Goal: Task Accomplishment & Management: Manage account settings

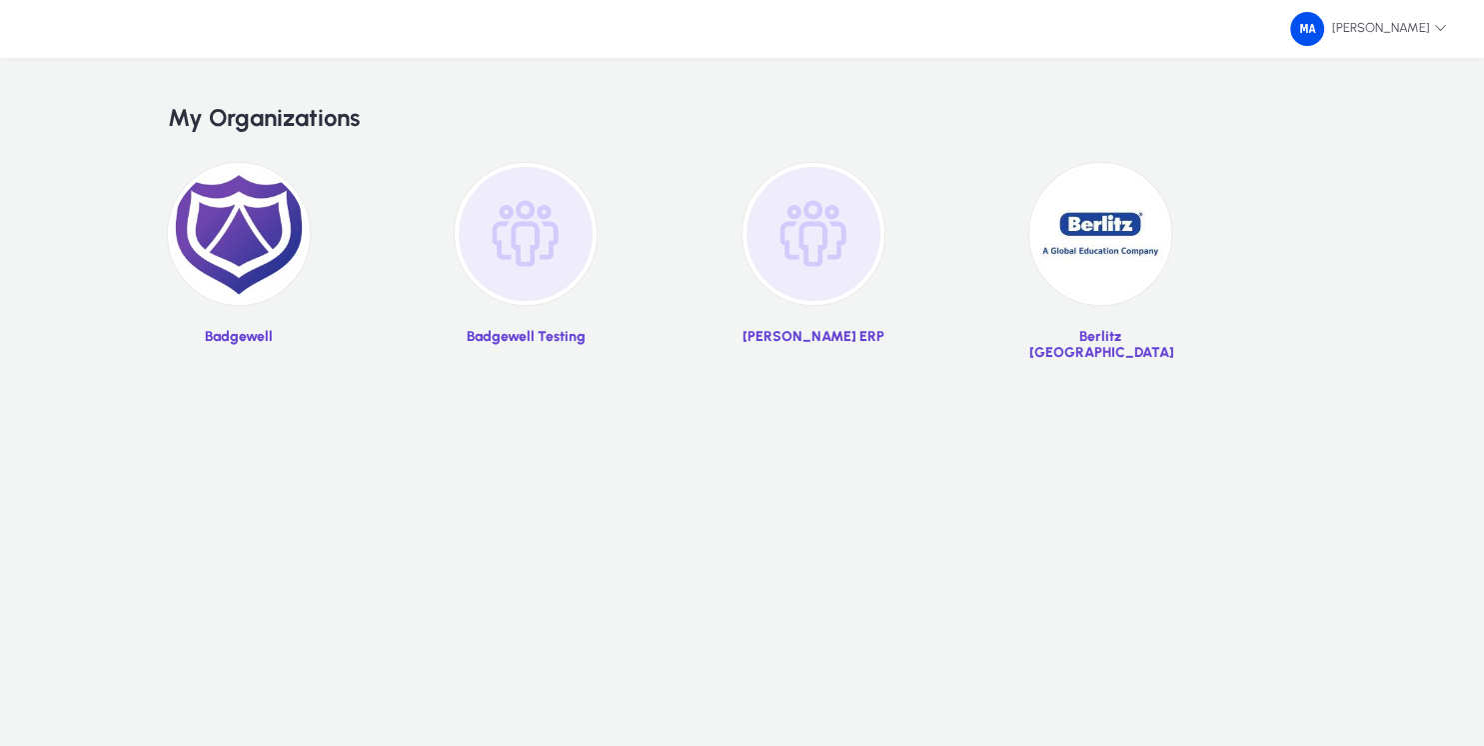
click at [235, 206] on img at bounding box center [239, 234] width 142 height 142
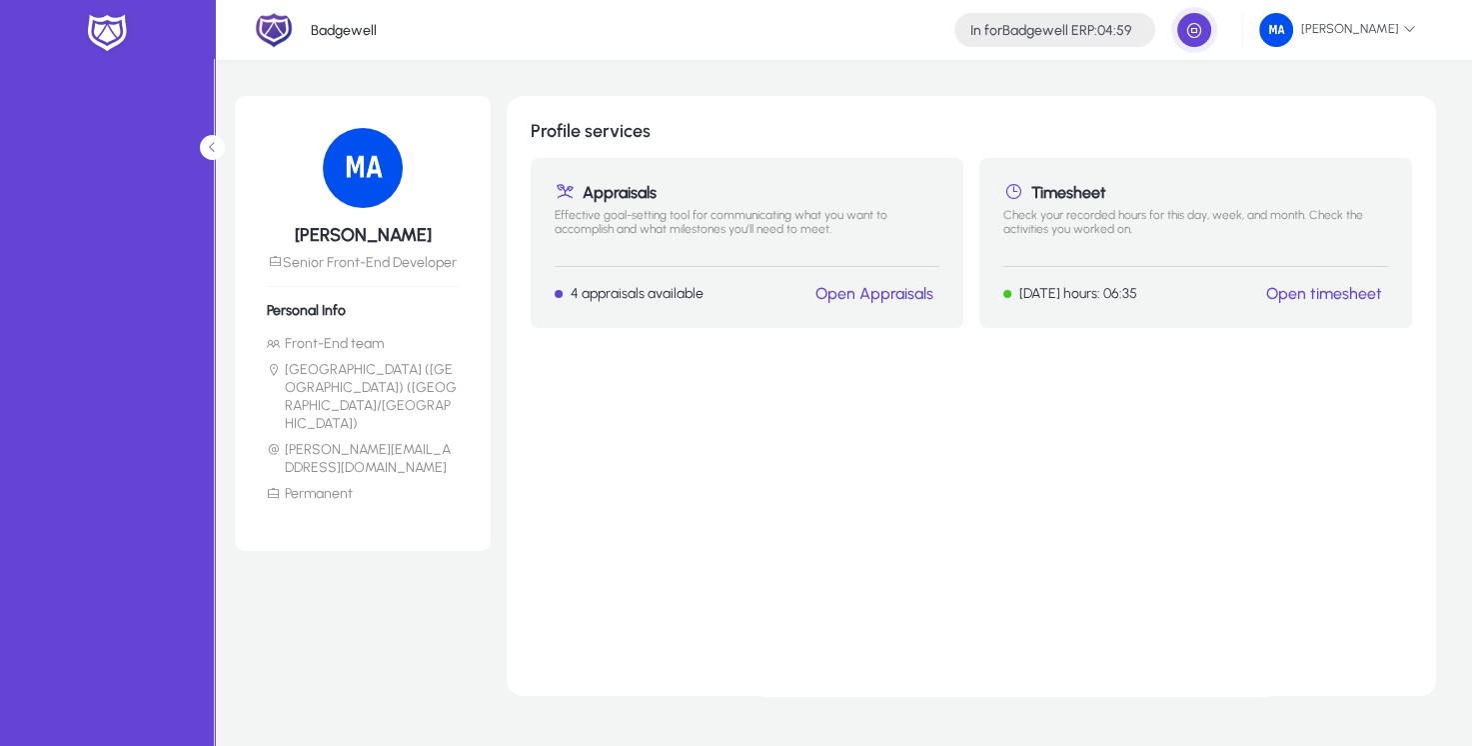
click at [1328, 288] on link "Open timesheet" at bounding box center [1324, 293] width 116 height 19
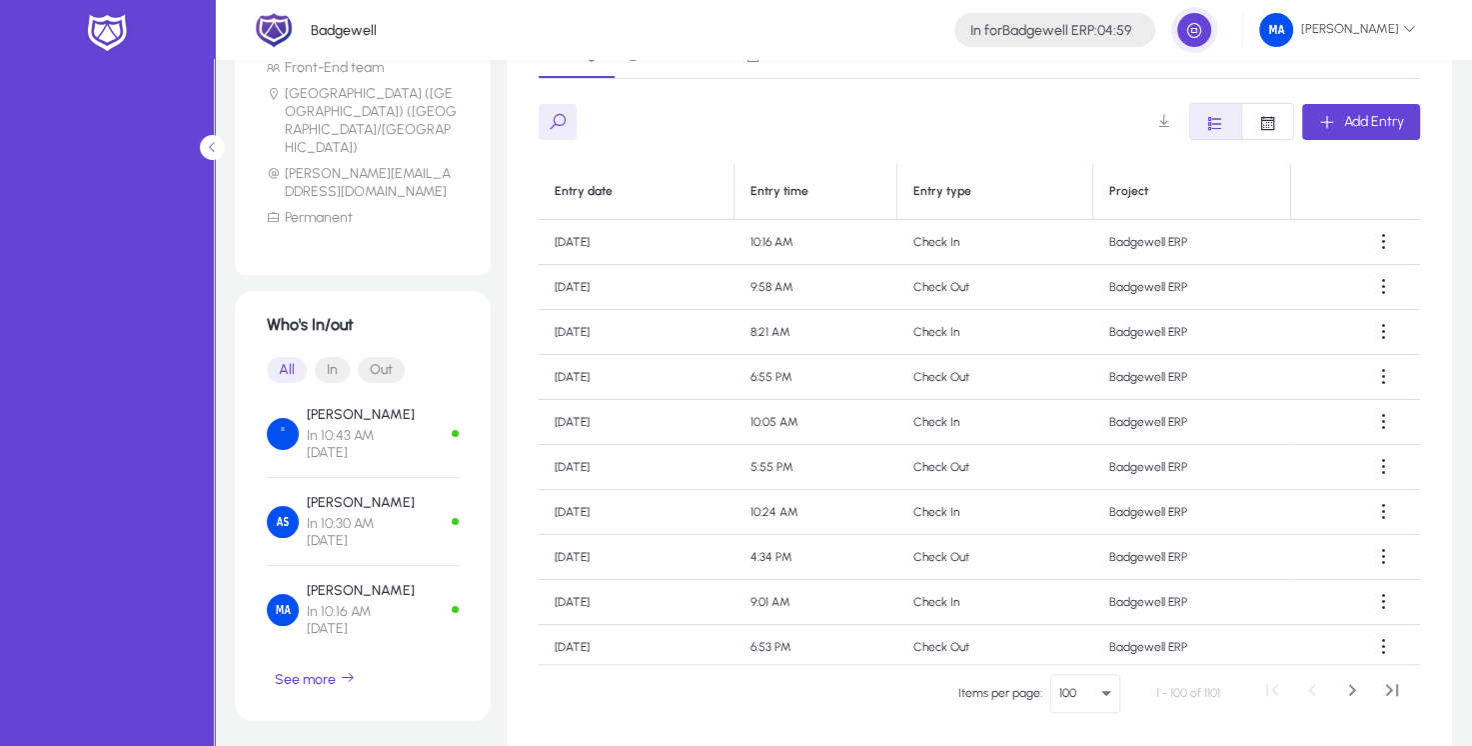
scroll to position [352, 0]
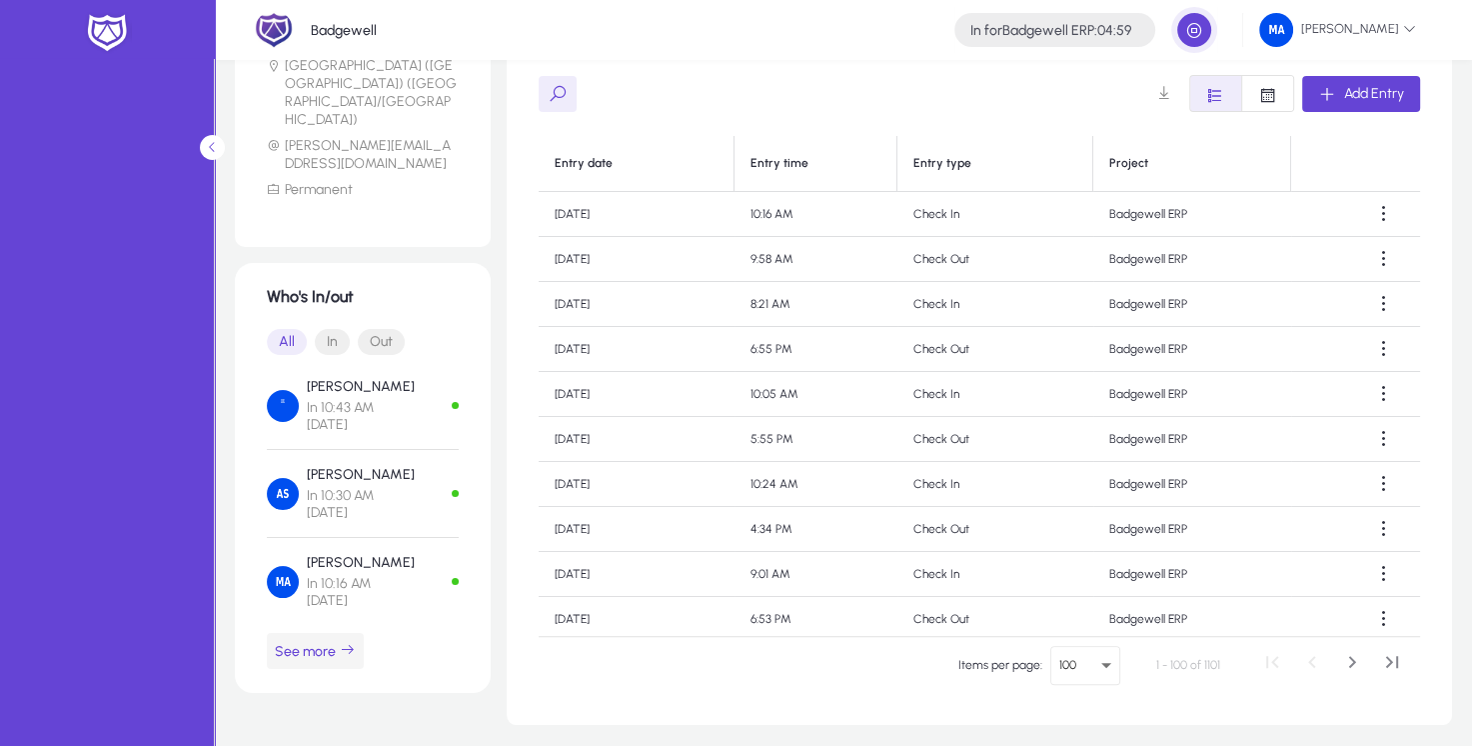
click at [336, 642] on span "See more" at bounding box center [315, 651] width 81 height 18
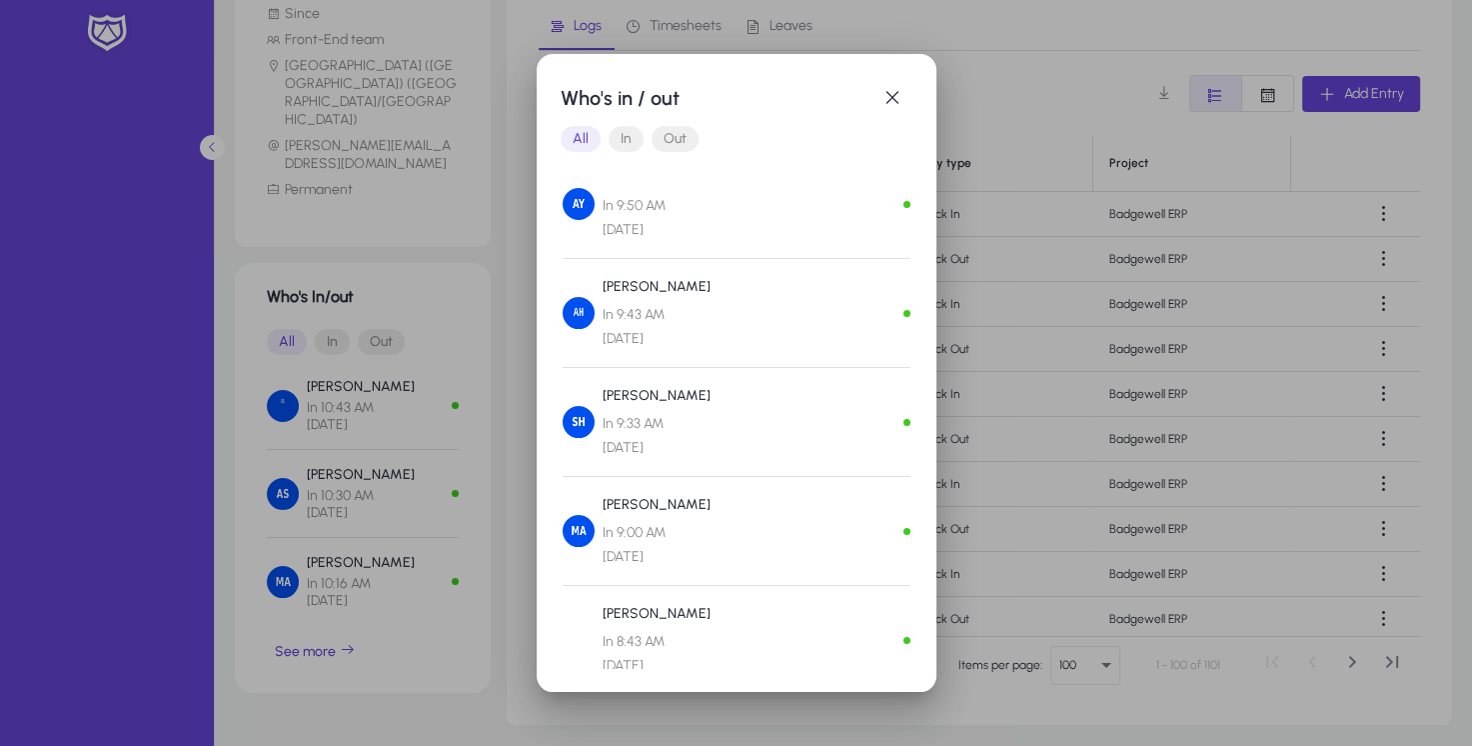
scroll to position [0, 0]
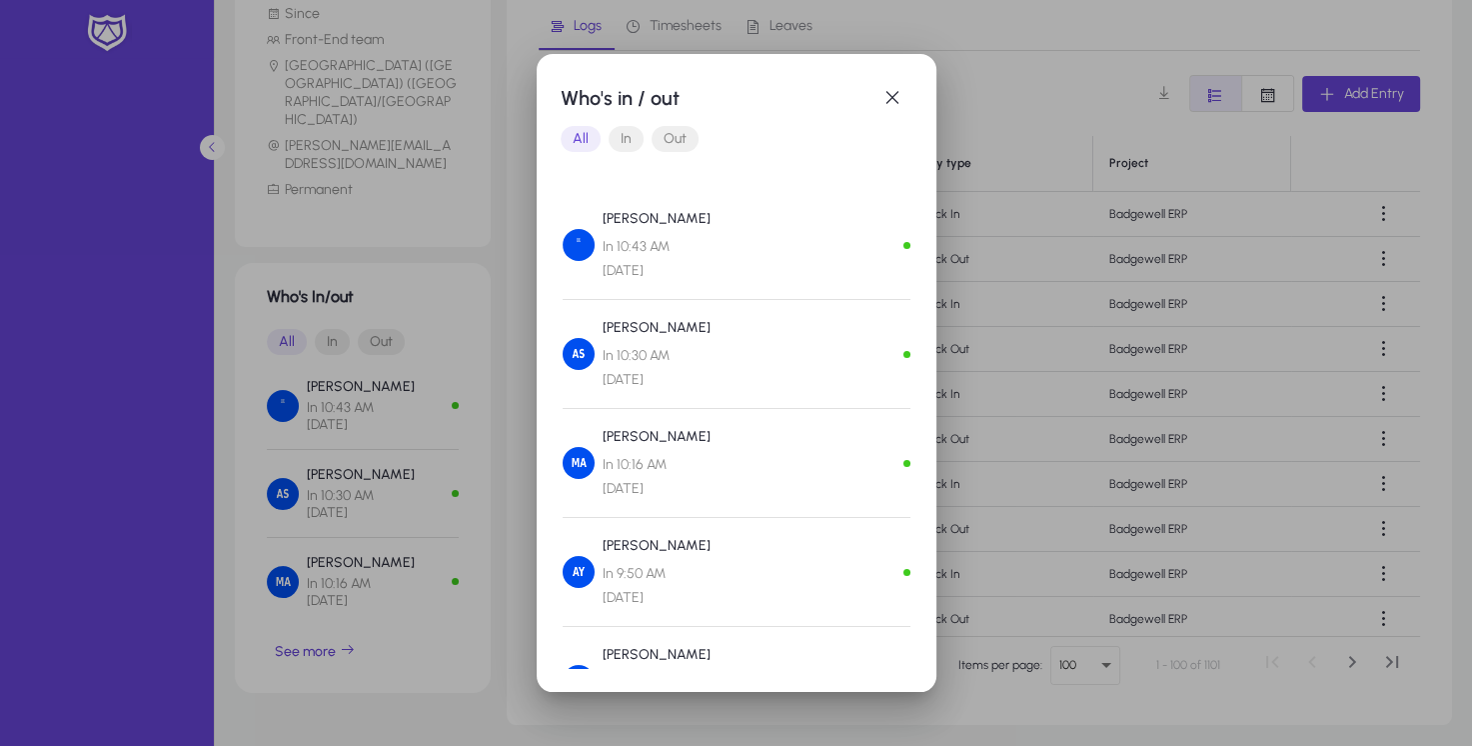
click at [680, 140] on span "Out" at bounding box center [675, 139] width 47 height 26
click at [631, 135] on span "In" at bounding box center [626, 139] width 35 height 26
click at [681, 136] on span "Out" at bounding box center [675, 139] width 47 height 26
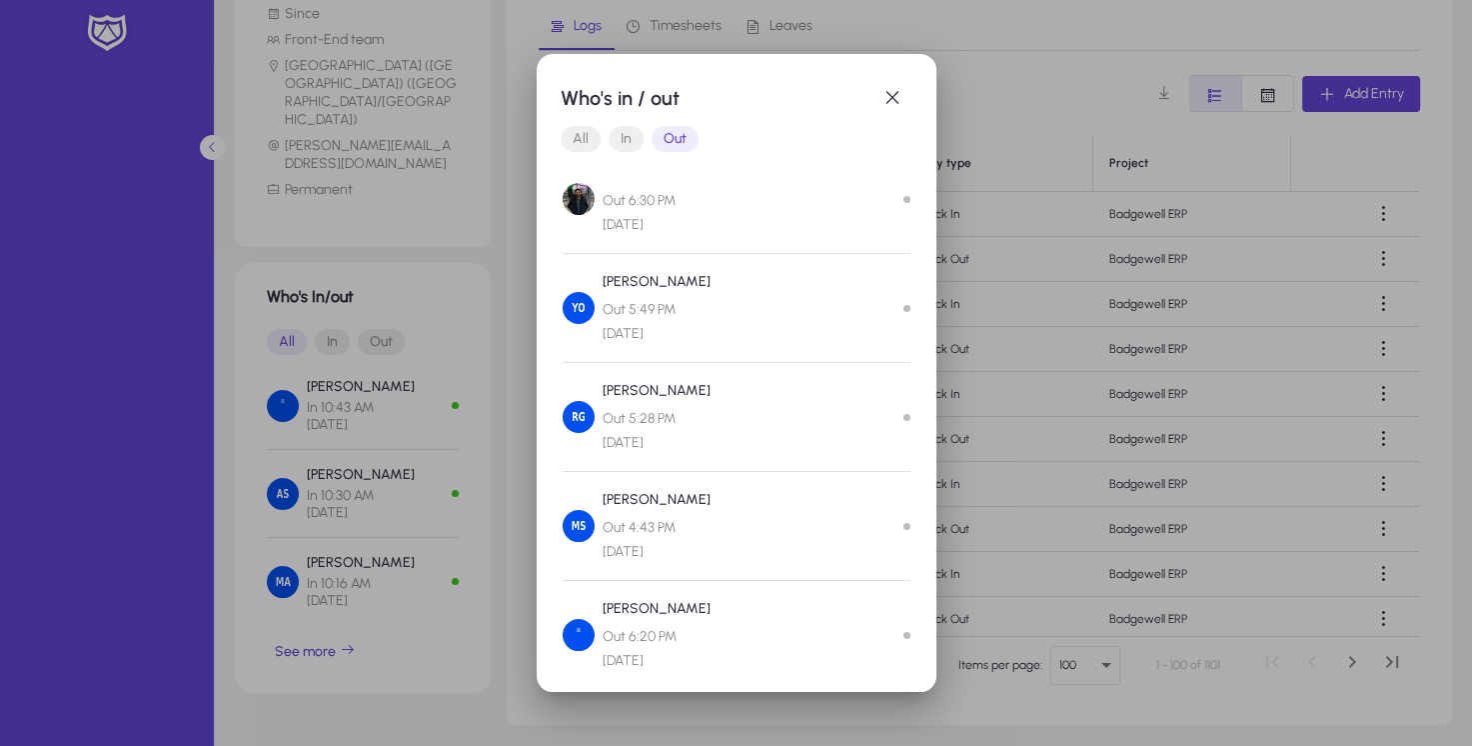
scroll to position [187, 0]
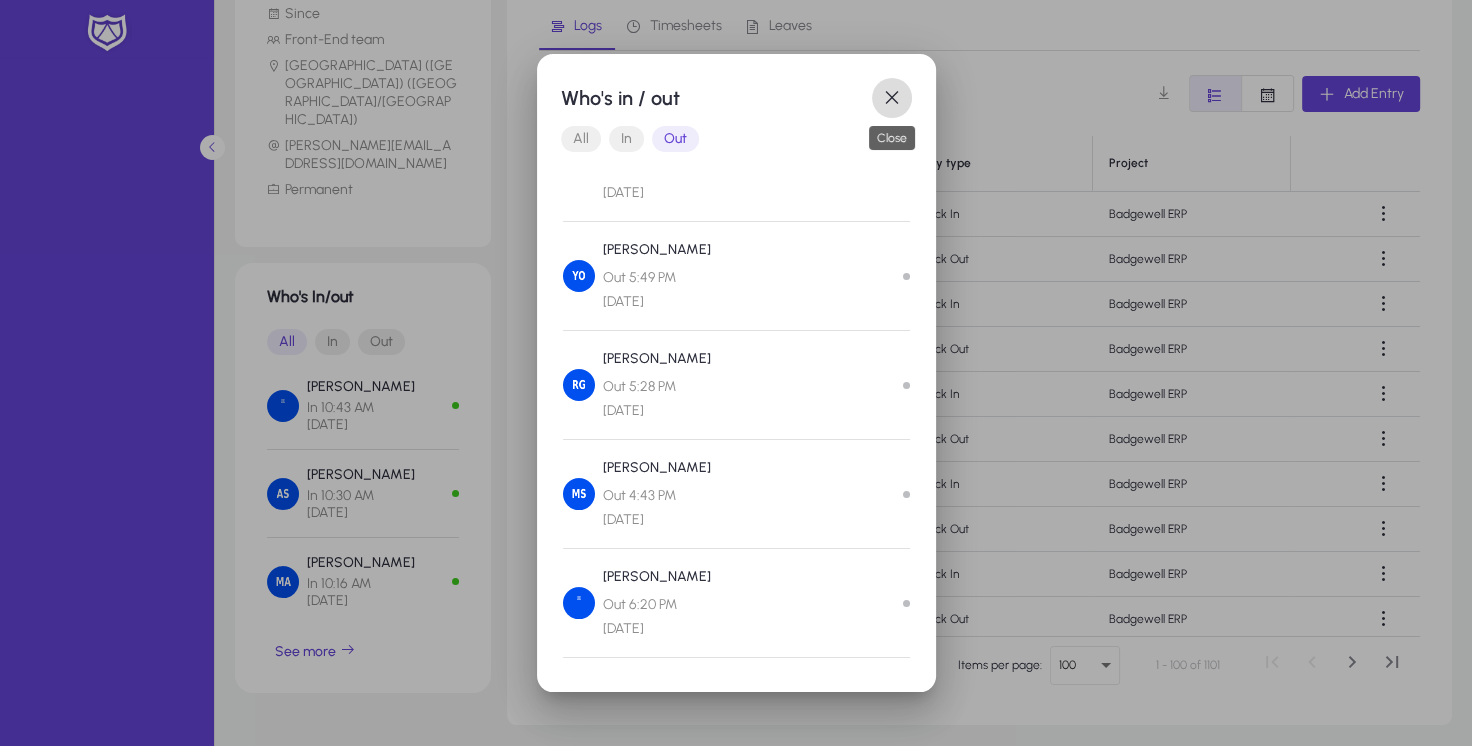
click at [887, 90] on span "button" at bounding box center [892, 98] width 40 height 40
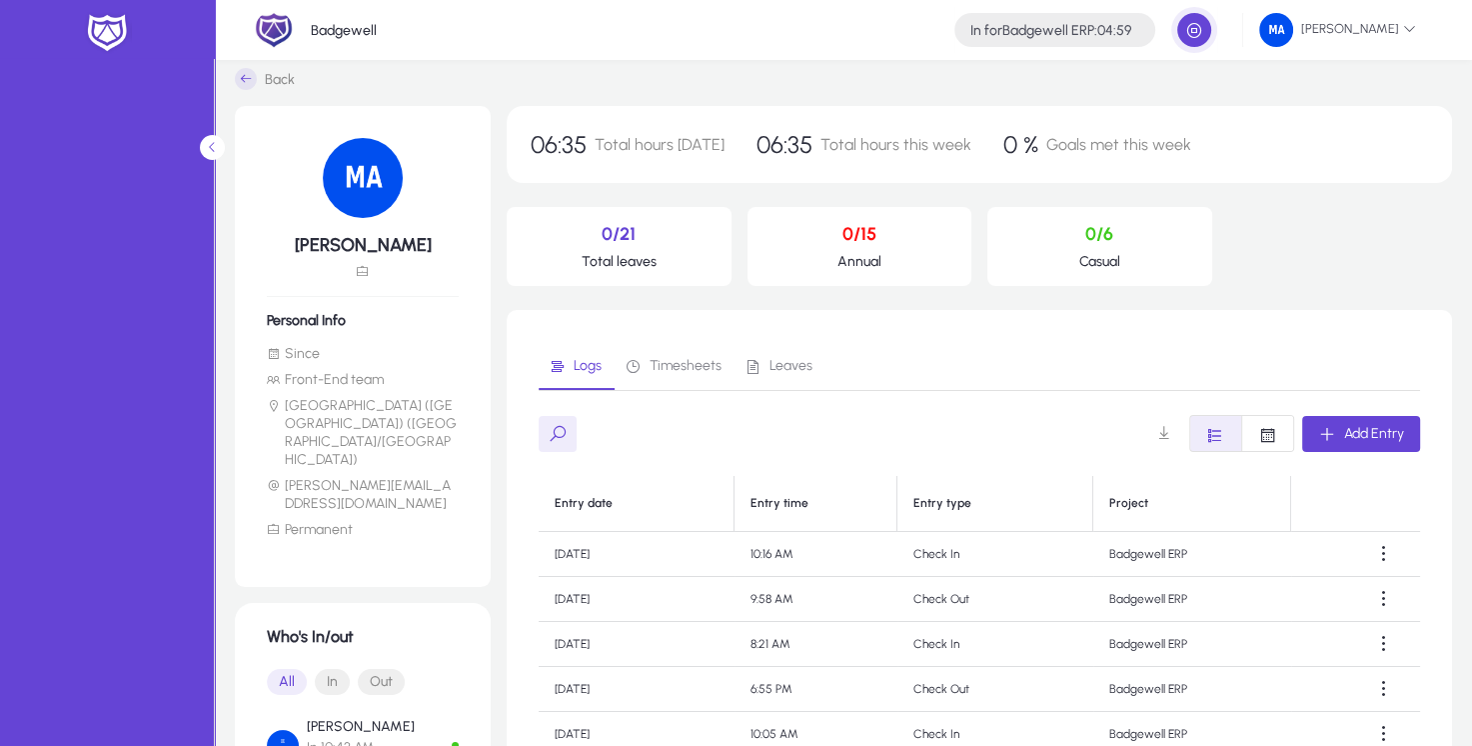
scroll to position [0, 0]
